Goal: Transaction & Acquisition: Book appointment/travel/reservation

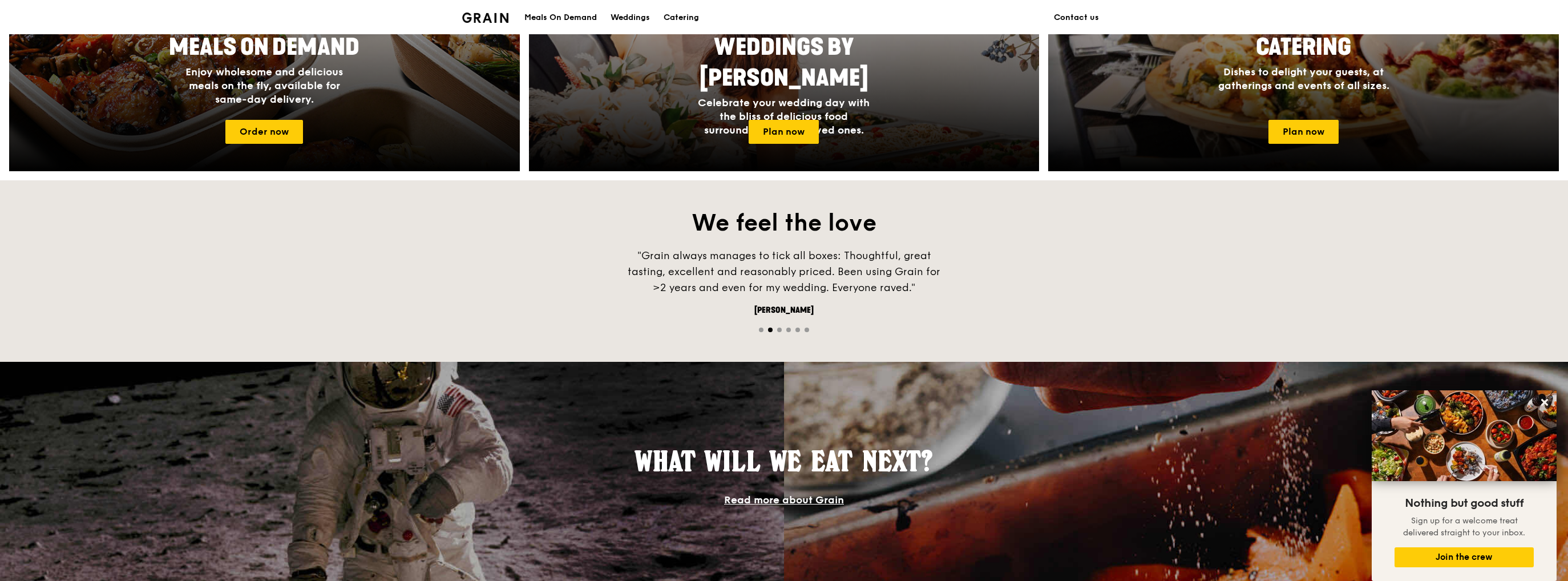
scroll to position [514, 0]
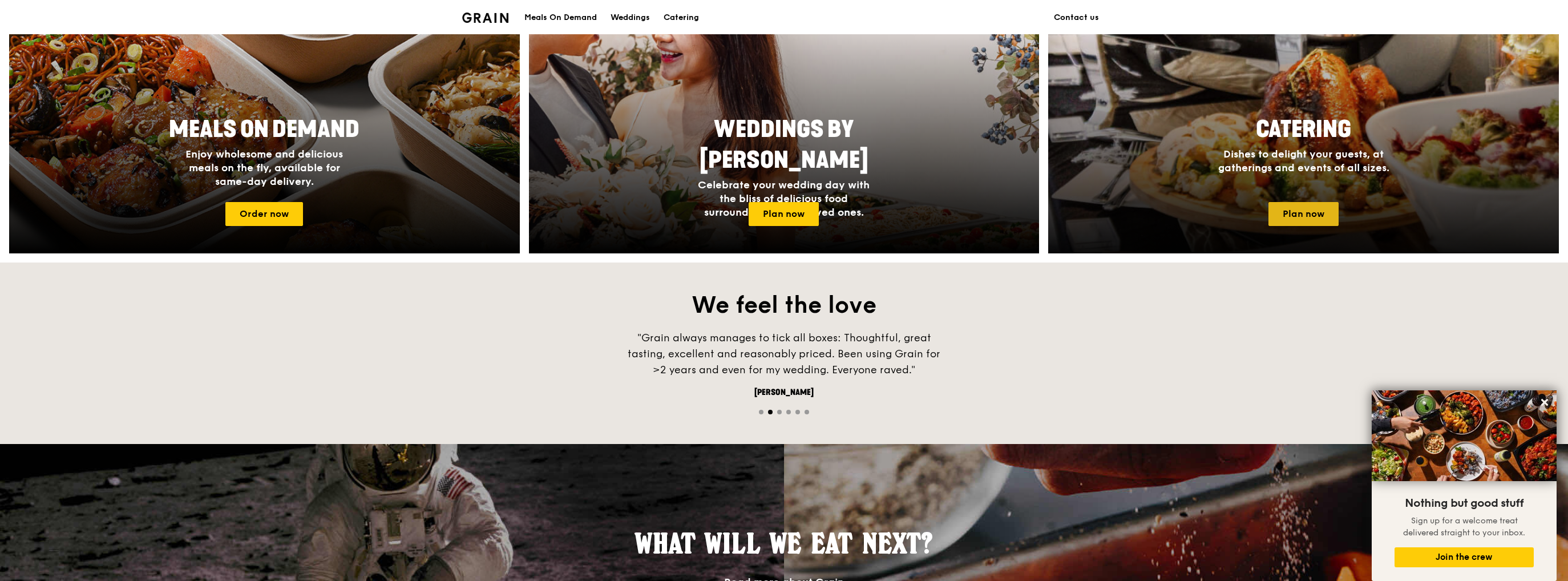
click at [1300, 215] on link "Plan now" at bounding box center [1303, 214] width 70 height 24
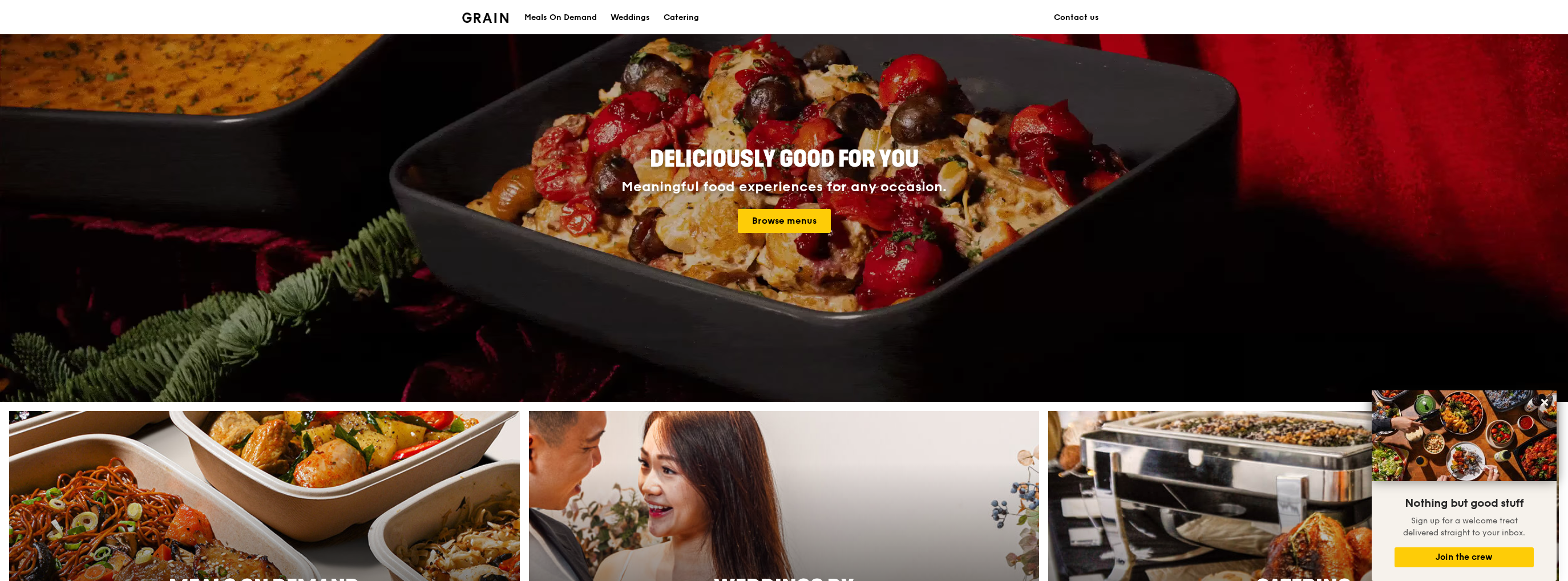
scroll to position [0, 0]
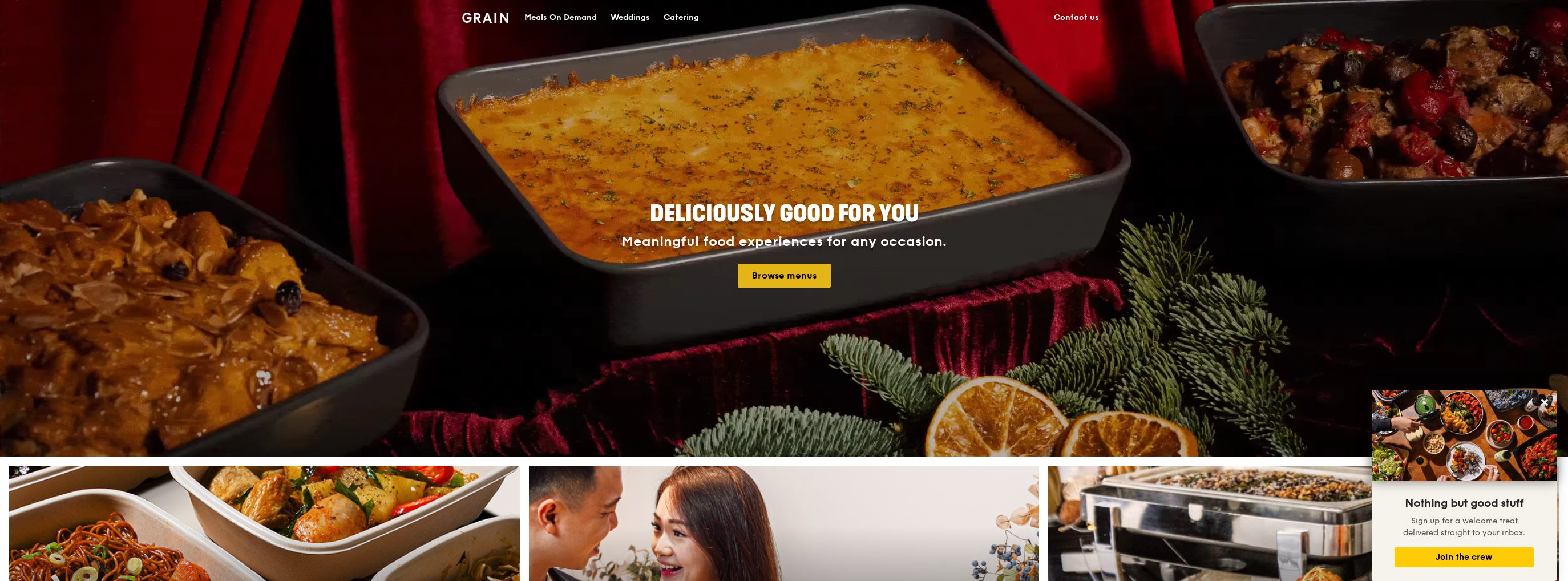
click at [796, 267] on link "Browse menus" at bounding box center [784, 275] width 93 height 24
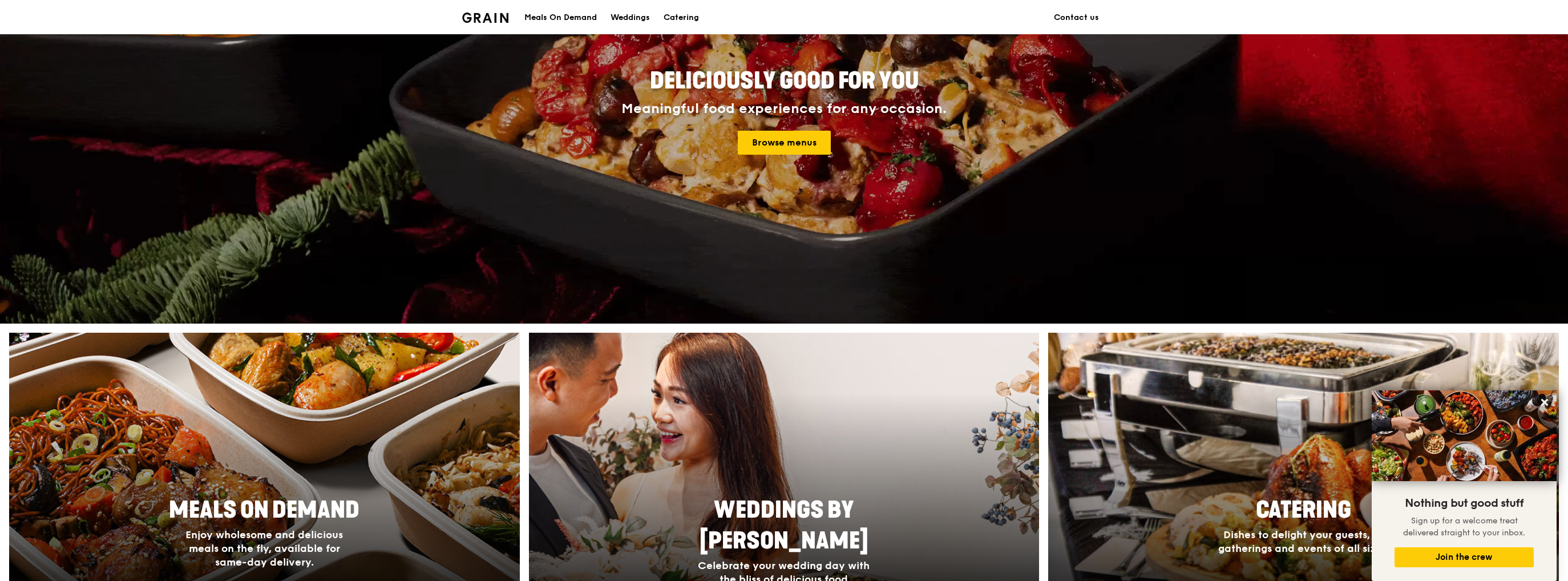
scroll to position [286, 0]
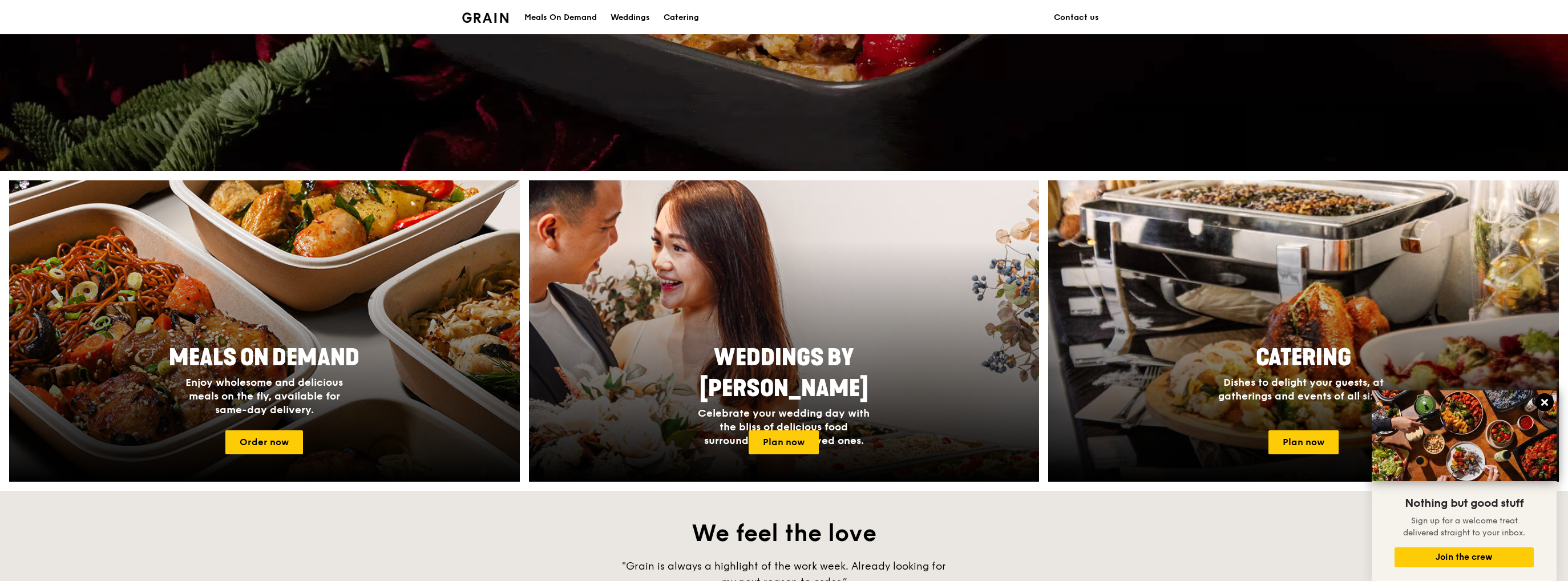
click at [1545, 402] on icon at bounding box center [1544, 402] width 7 height 7
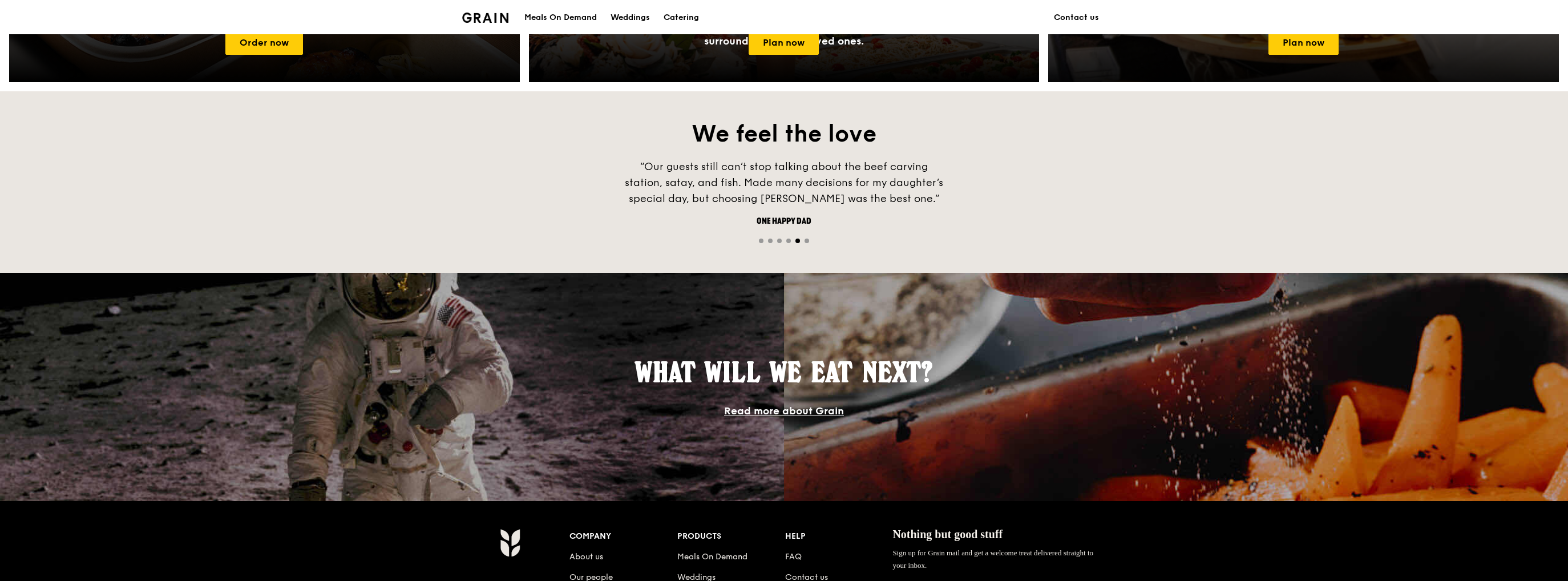
scroll to position [856, 0]
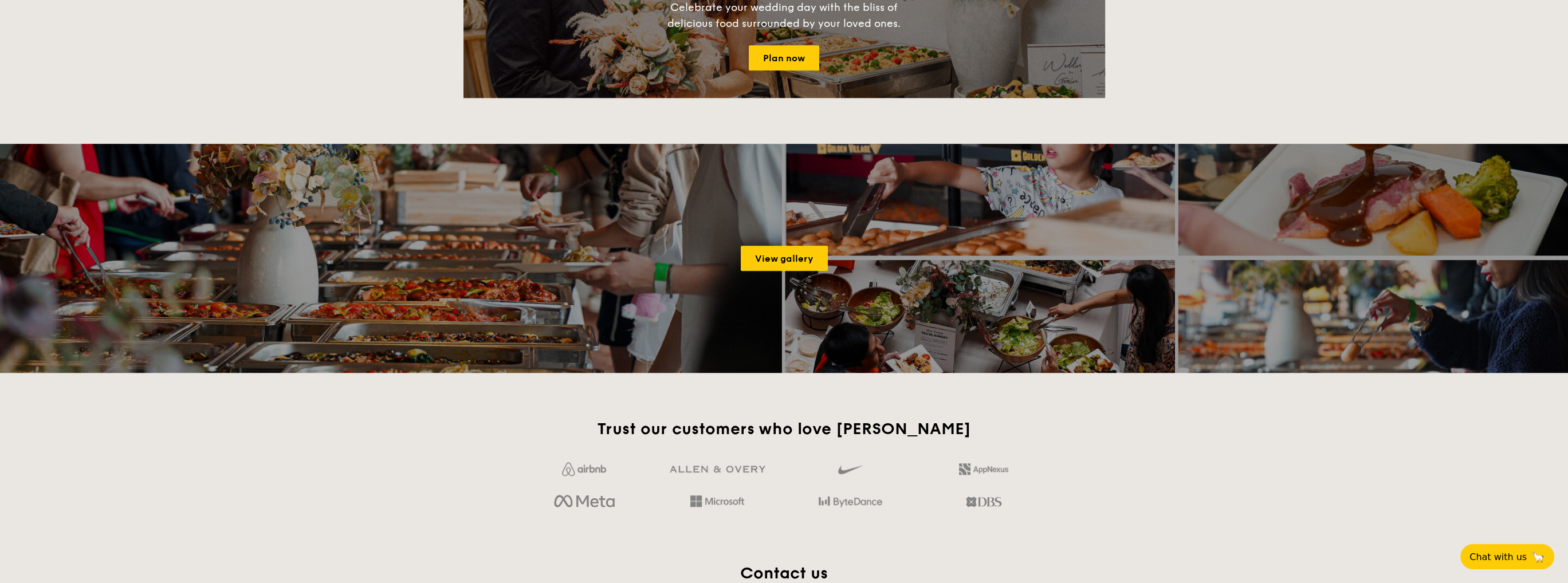
scroll to position [1375, 0]
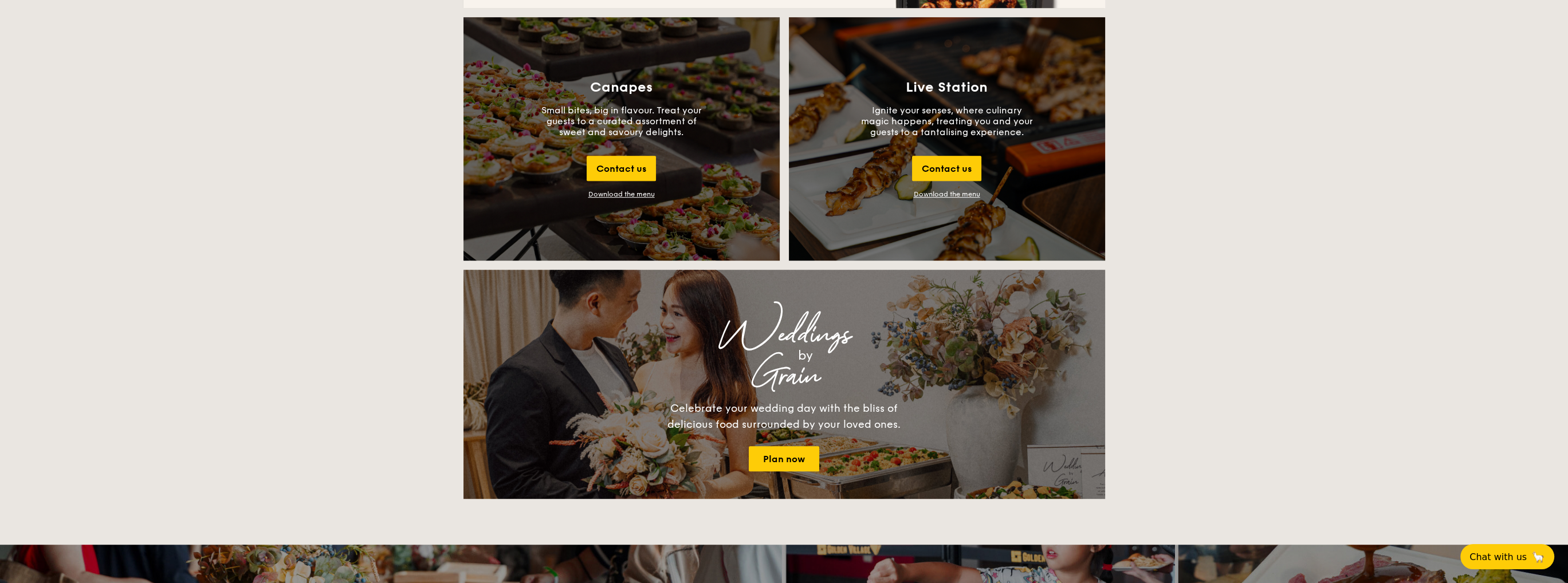
scroll to position [1318, 0]
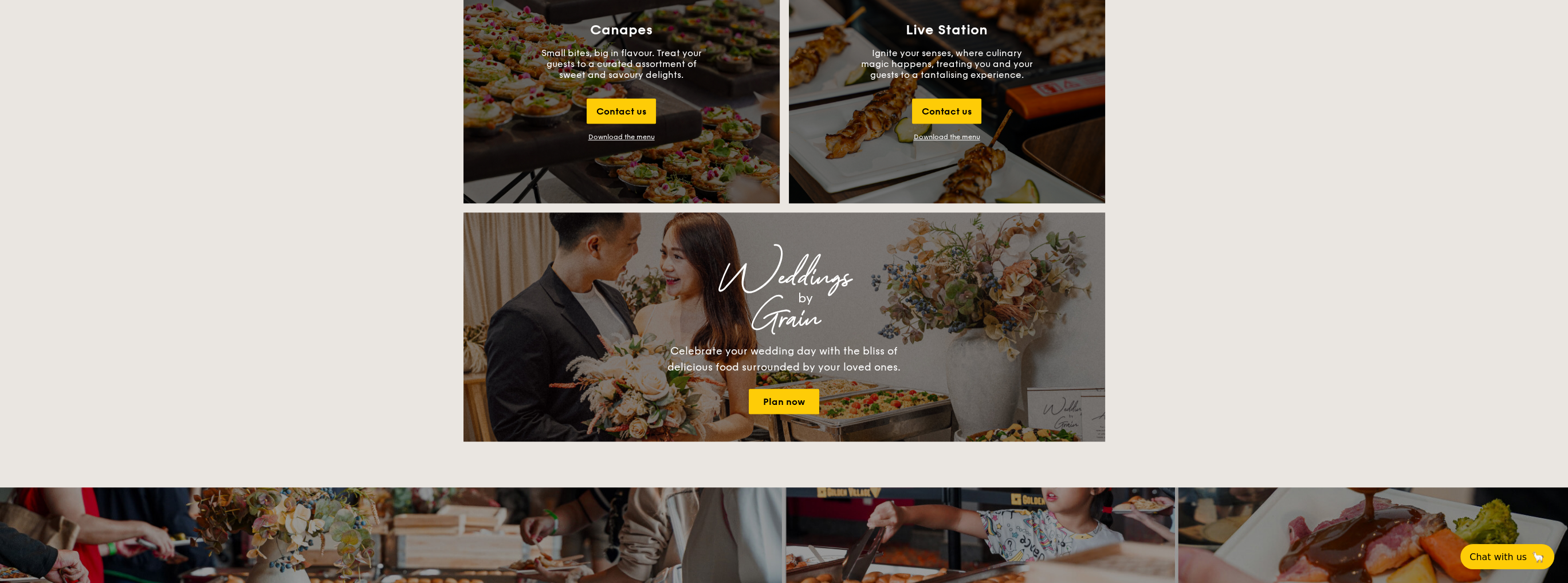
click at [953, 58] on p "Ignite your senses, where culinary magic happens, treating you and your guests …" at bounding box center [947, 64] width 172 height 32
click at [940, 100] on div "Contact us" at bounding box center [946, 111] width 69 height 25
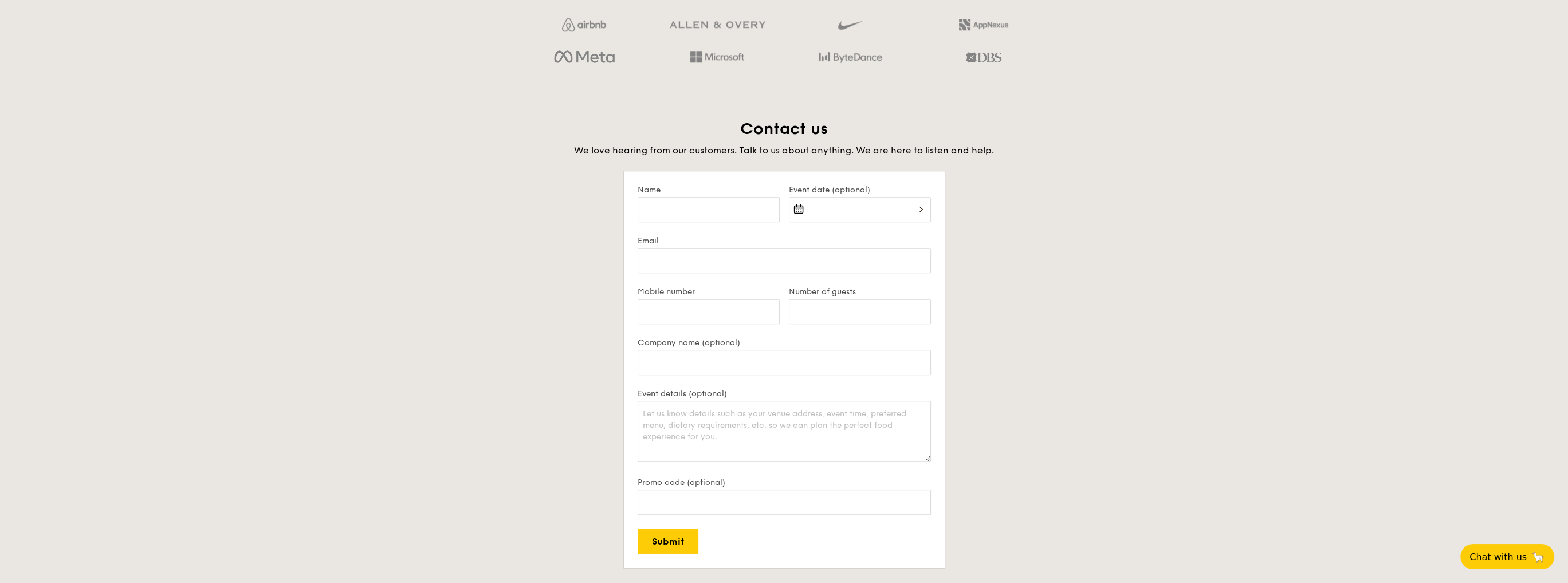
scroll to position [2218, 0]
